Goal: Information Seeking & Learning: Learn about a topic

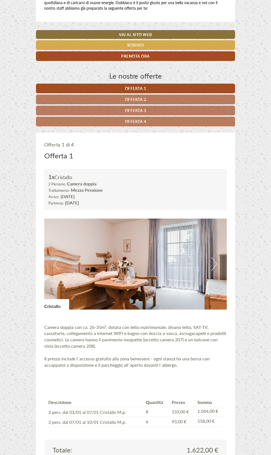
scroll to position [116, 0]
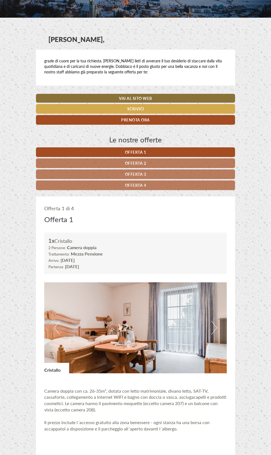
click at [155, 163] on link "Offerta 2" at bounding box center [135, 163] width 199 height 10
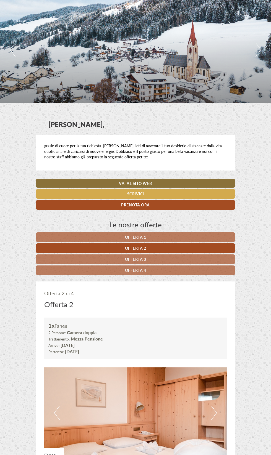
scroll to position [32, 0]
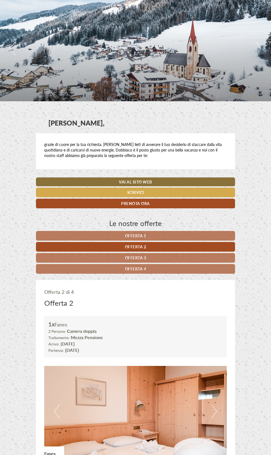
click at [157, 257] on link "Offerta 3" at bounding box center [135, 258] width 199 height 10
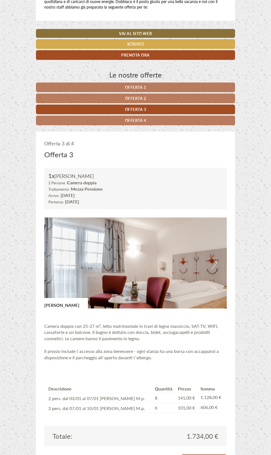
scroll to position [180, 0]
click at [151, 120] on link "Offerta 4" at bounding box center [135, 121] width 199 height 10
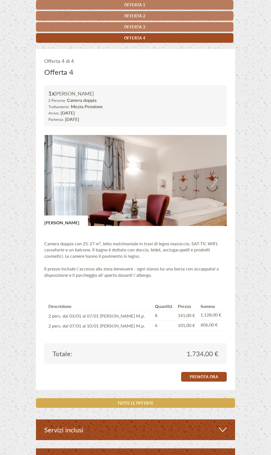
click at [203, 197] on img at bounding box center [135, 180] width 182 height 91
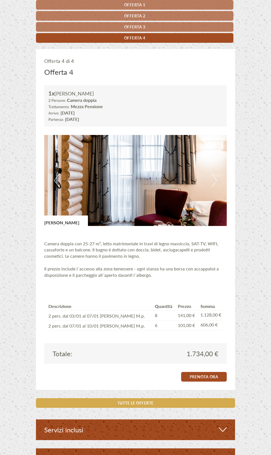
click at [152, 27] on link "Offerta 3" at bounding box center [134, 27] width 197 height 10
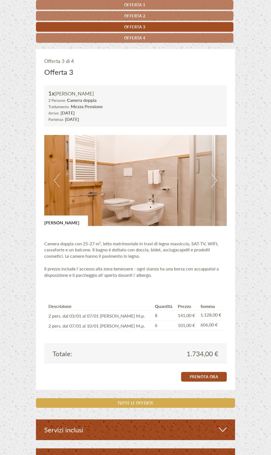
click at [158, 40] on link "Offerta 4" at bounding box center [134, 38] width 197 height 10
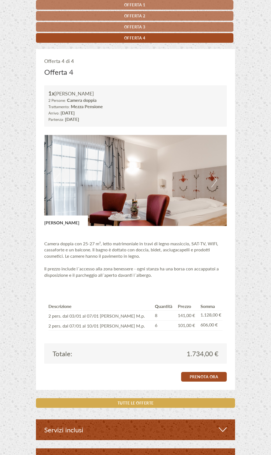
click at [160, 28] on link "Offerta 3" at bounding box center [134, 27] width 197 height 10
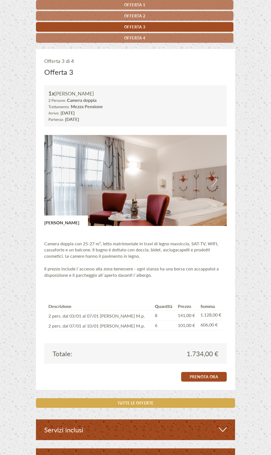
click at [158, 15] on link "Offerta 2" at bounding box center [134, 16] width 197 height 10
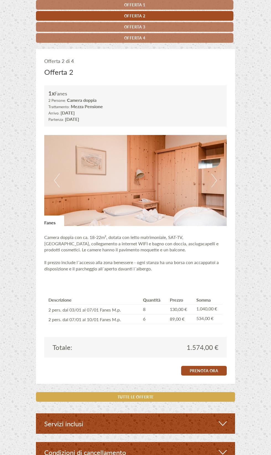
click at [216, 178] on button "Next" at bounding box center [214, 181] width 6 height 14
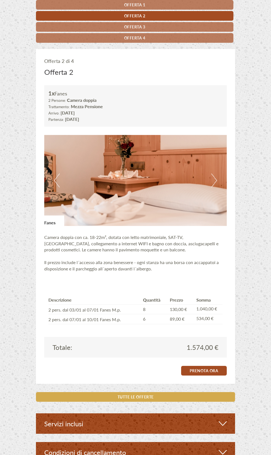
click at [218, 185] on img at bounding box center [135, 180] width 182 height 91
click at [218, 184] on img at bounding box center [135, 180] width 182 height 91
click at [210, 181] on img at bounding box center [135, 180] width 182 height 91
click at [223, 168] on img at bounding box center [135, 180] width 182 height 91
click at [221, 193] on img at bounding box center [135, 180] width 182 height 91
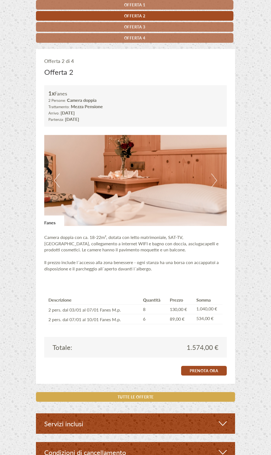
click at [222, 167] on img at bounding box center [135, 180] width 182 height 91
click at [220, 185] on img at bounding box center [135, 180] width 182 height 91
click at [162, 5] on link "Offerta 1" at bounding box center [134, 5] width 197 height 10
